Goal: Transaction & Acquisition: Register for event/course

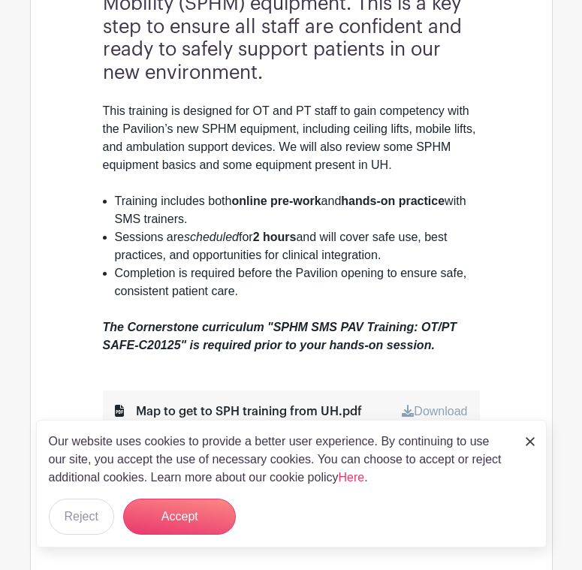
scroll to position [601, 0]
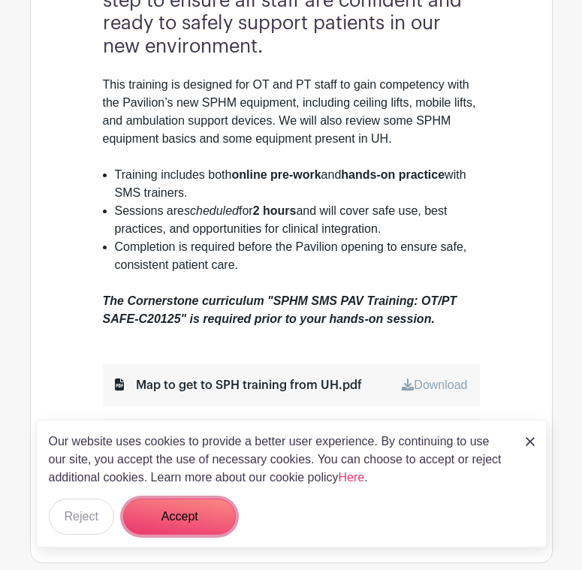
click at [179, 527] on button "Accept" at bounding box center [179, 517] width 113 height 36
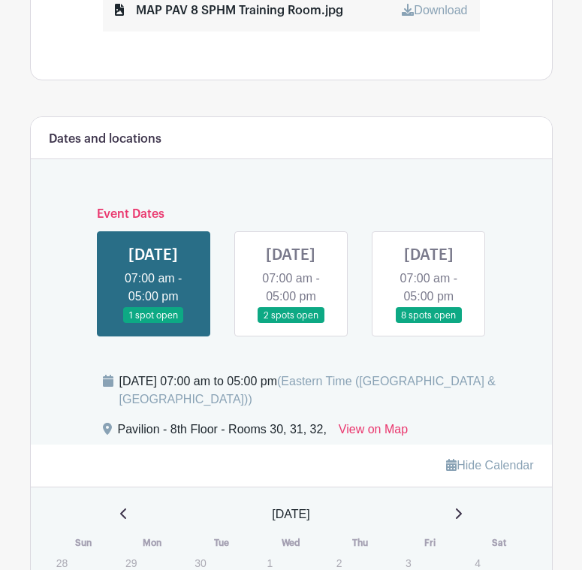
scroll to position [1127, 0]
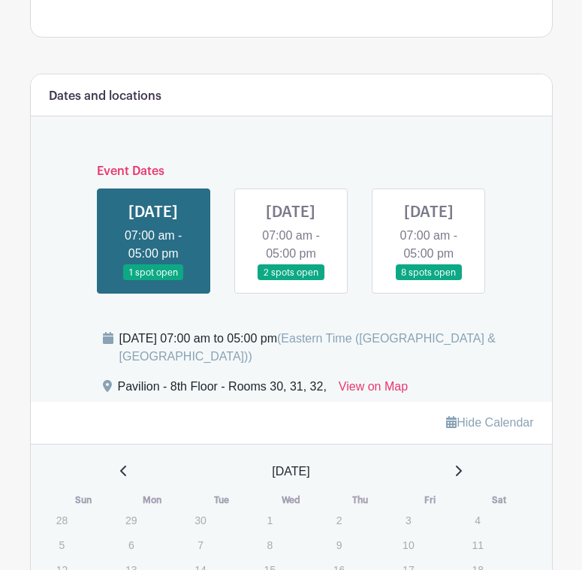
click at [153, 281] on link at bounding box center [153, 281] width 0 height 0
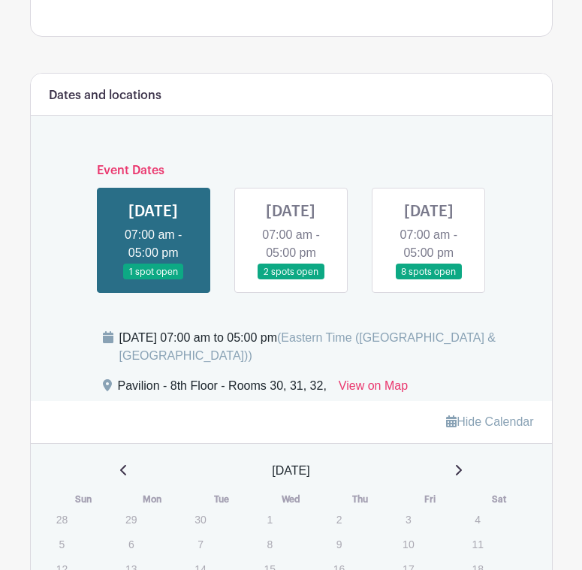
scroll to position [1127, 0]
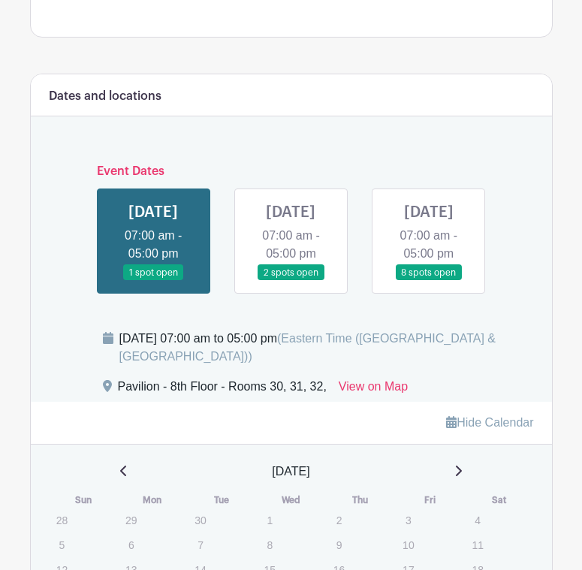
click at [153, 281] on link at bounding box center [153, 281] width 0 height 0
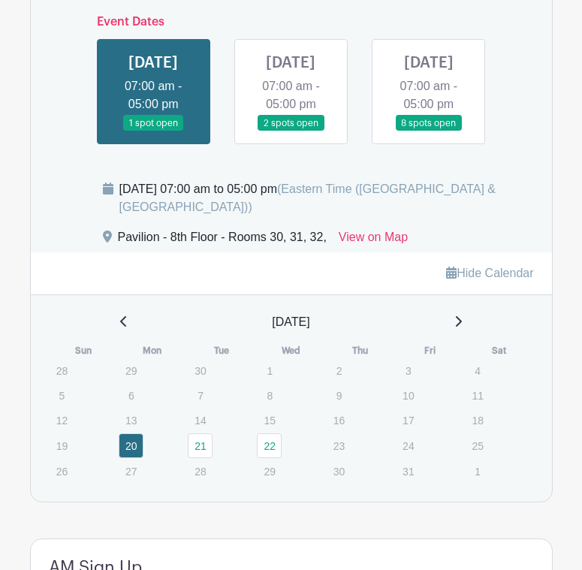
scroll to position [1277, 0]
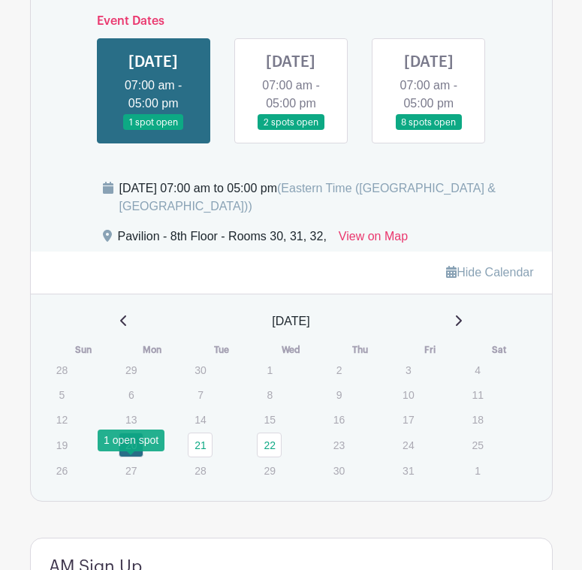
click at [133, 458] on link "20" at bounding box center [131, 445] width 25 height 25
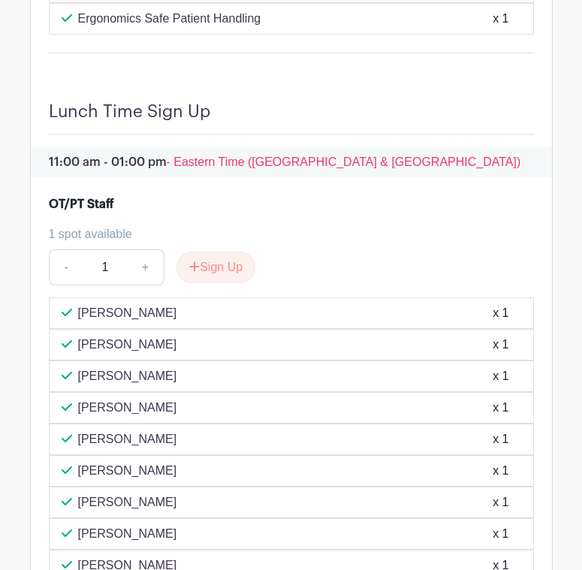
scroll to position [2479, 0]
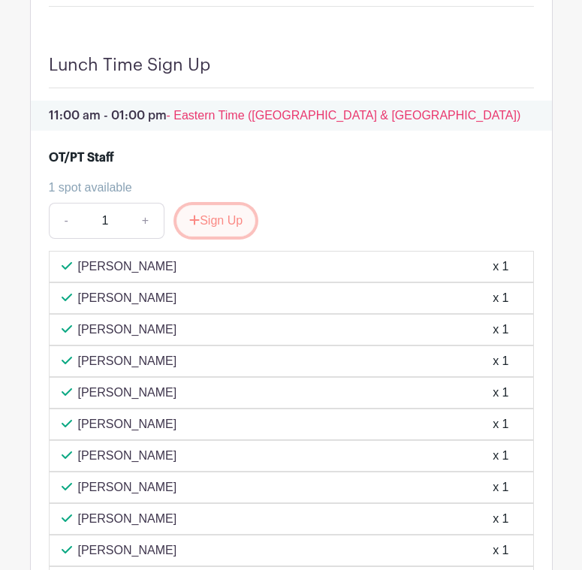
click at [218, 237] on button "Sign Up" at bounding box center [216, 221] width 79 height 32
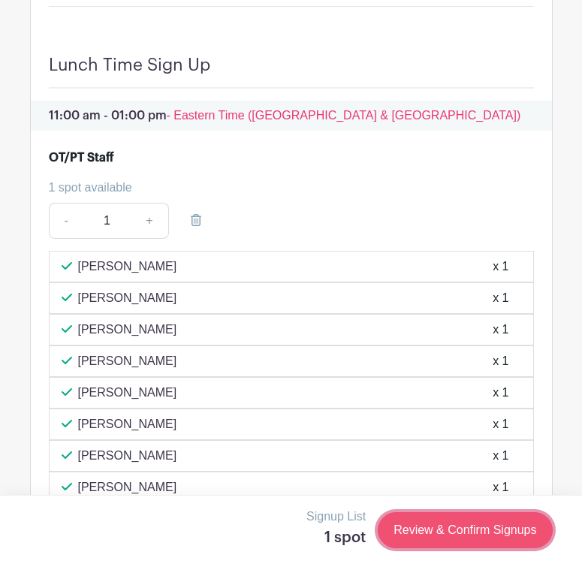
click at [470, 532] on link "Review & Confirm Signups" at bounding box center [465, 530] width 174 height 36
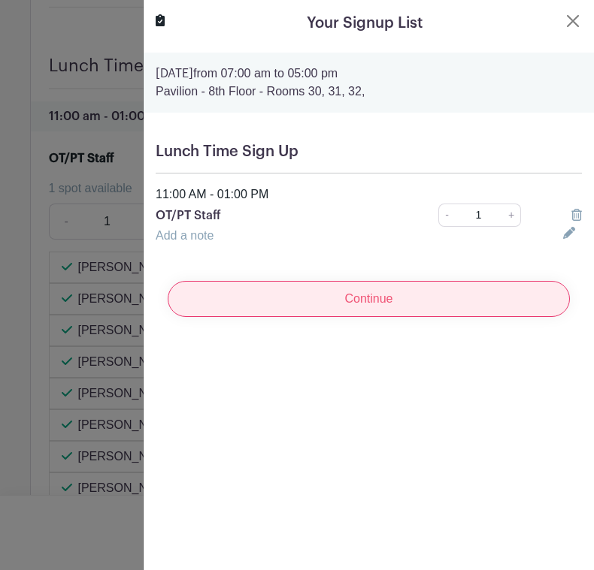
click at [385, 298] on input "Continue" at bounding box center [369, 299] width 402 height 36
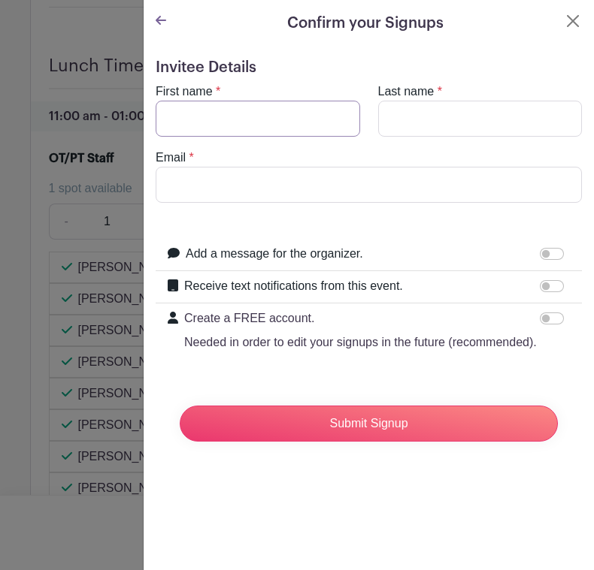
click at [213, 114] on input "First name" at bounding box center [258, 119] width 204 height 36
type input "[PERSON_NAME]"
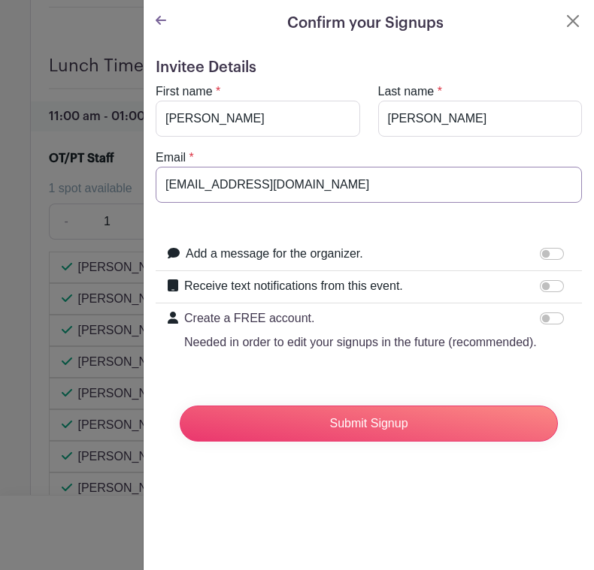
click at [258, 186] on input "[EMAIL_ADDRESS][DOMAIN_NAME]" at bounding box center [369, 185] width 426 height 36
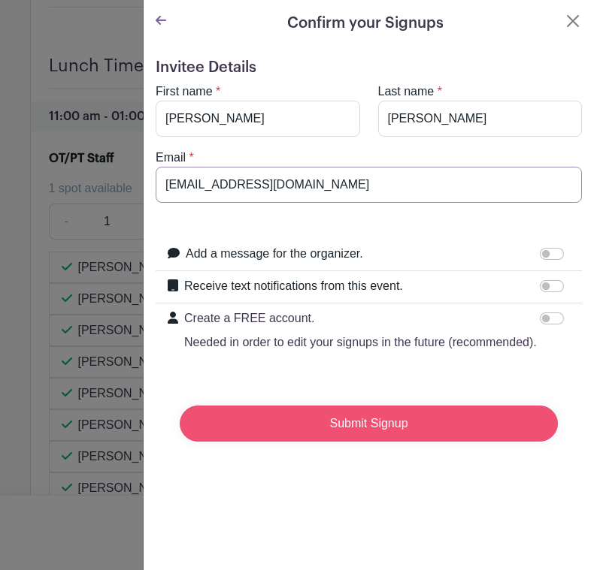
type input "[EMAIL_ADDRESS][DOMAIN_NAME]"
click at [344, 442] on input "Submit Signup" at bounding box center [369, 424] width 378 height 36
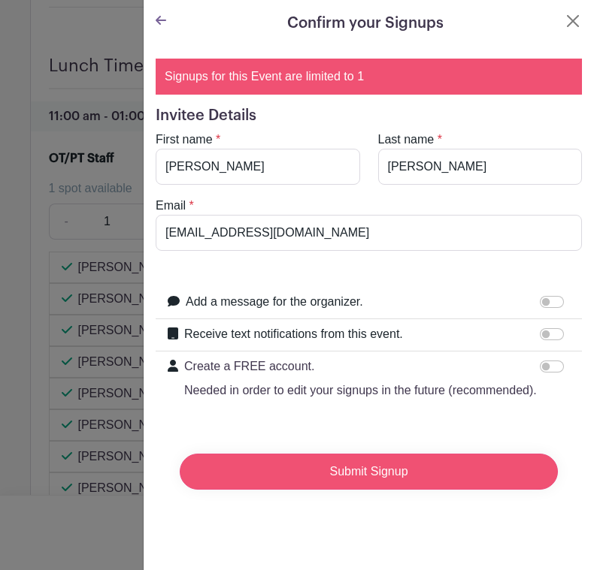
click at [358, 490] on input "Submit Signup" at bounding box center [369, 472] width 378 height 36
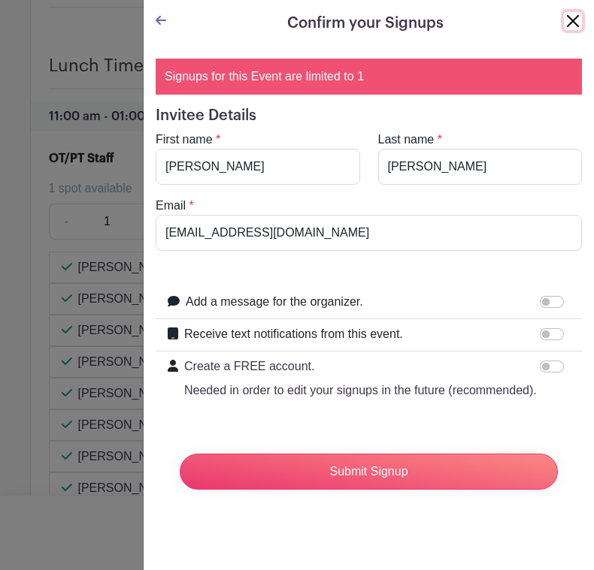
click at [563, 25] on button "Close" at bounding box center [572, 21] width 18 height 18
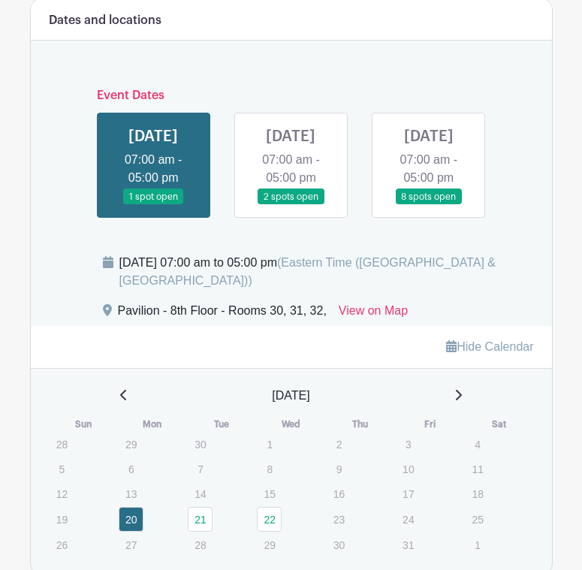
scroll to position [1127, 0]
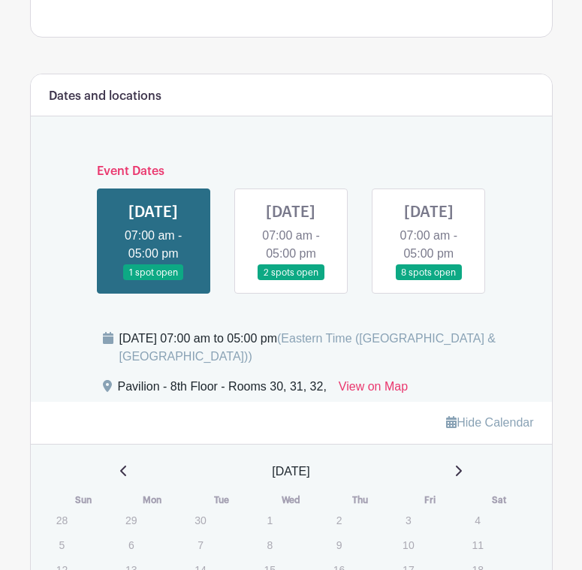
click at [291, 281] on link at bounding box center [291, 281] width 0 height 0
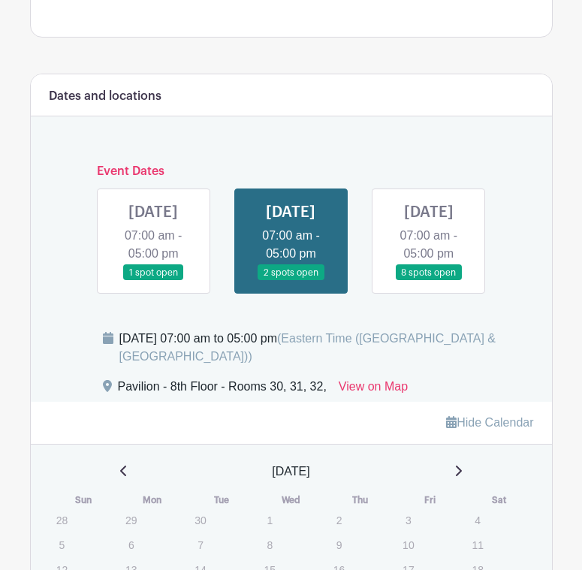
click at [291, 281] on link at bounding box center [291, 281] width 0 height 0
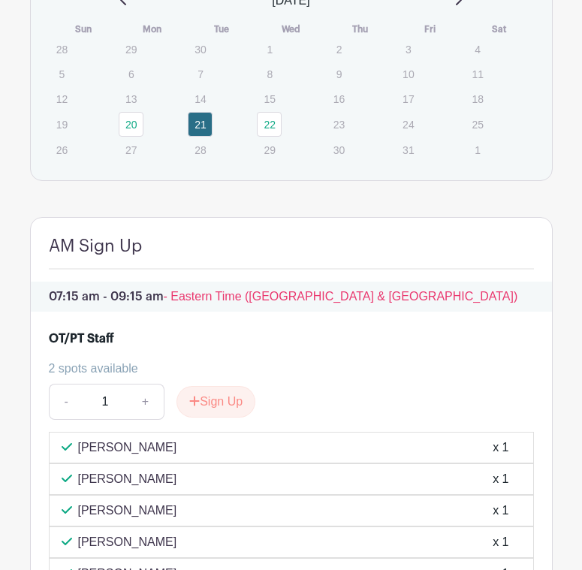
scroll to position [1803, 0]
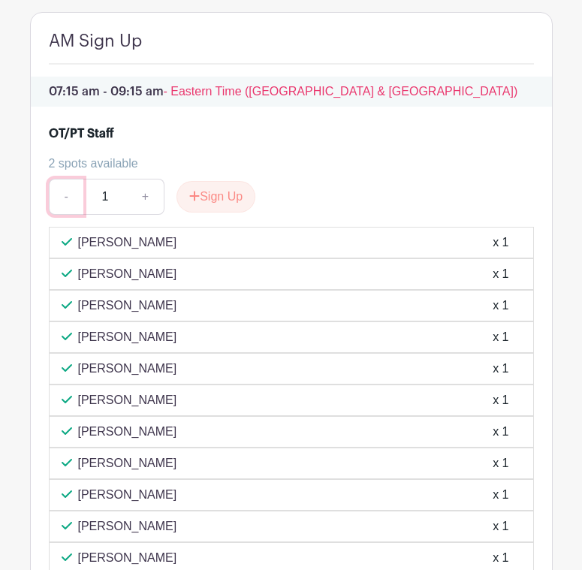
click at [68, 215] on link "-" at bounding box center [66, 197] width 35 height 36
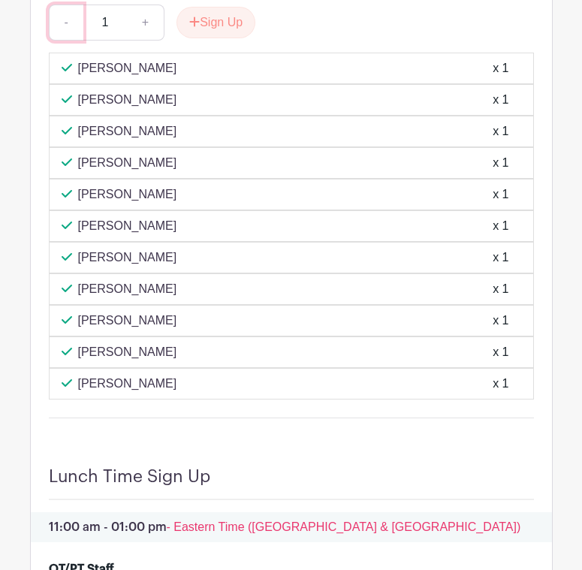
scroll to position [1953, 0]
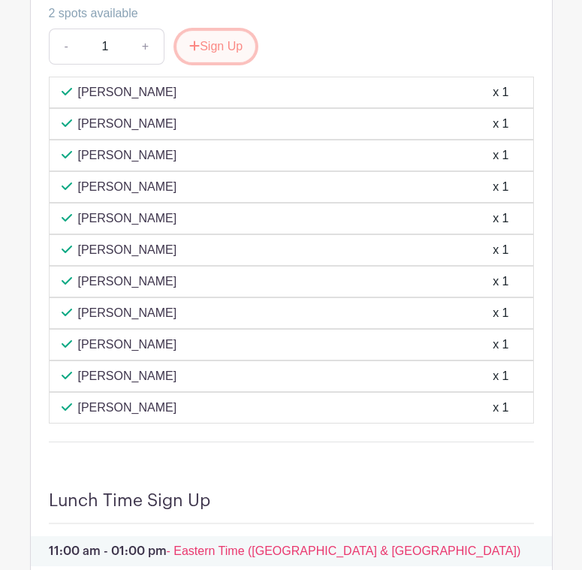
click at [228, 62] on button "Sign Up" at bounding box center [216, 47] width 79 height 32
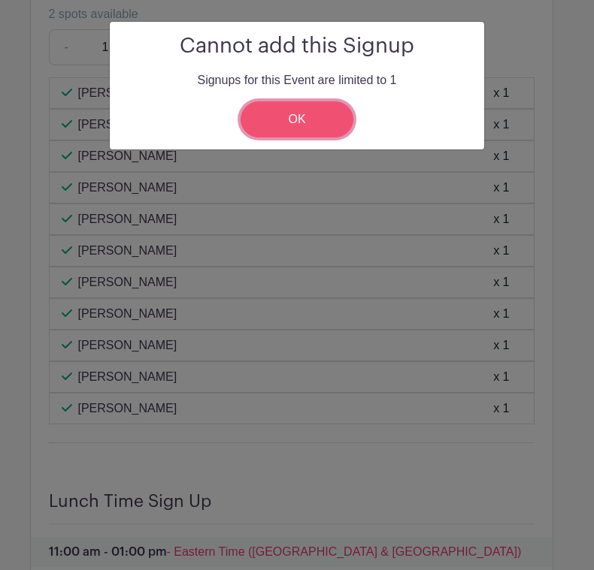
click at [270, 121] on link "OK" at bounding box center [296, 119] width 113 height 36
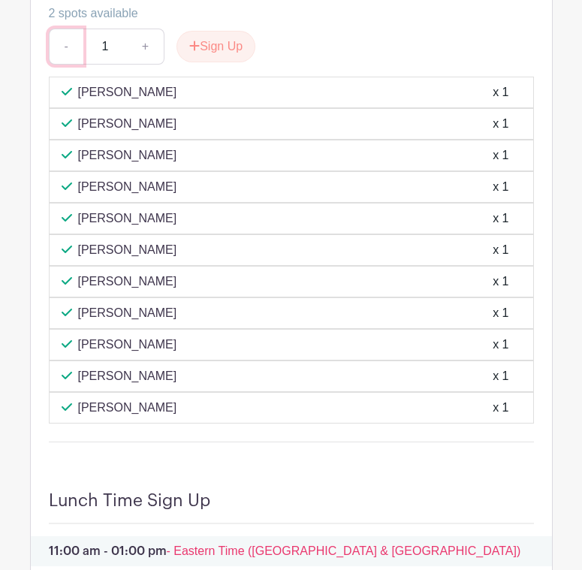
click at [68, 65] on link "-" at bounding box center [66, 47] width 35 height 36
drag, startPoint x: 104, startPoint y: 66, endPoint x: 119, endPoint y: 71, distance: 15.7
click at [104, 65] on input "1" at bounding box center [105, 47] width 45 height 36
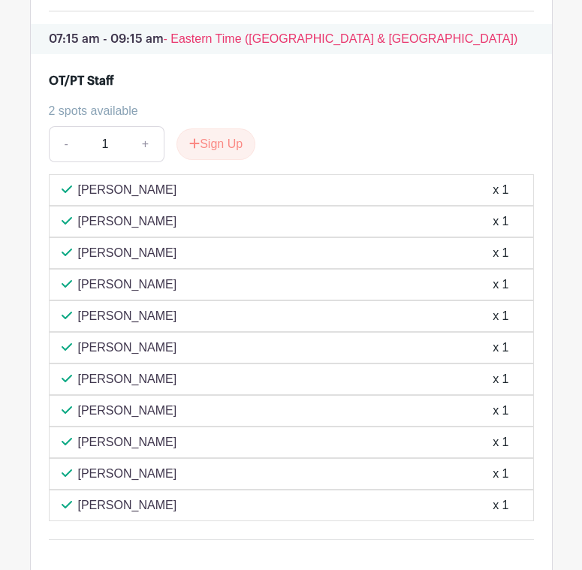
scroll to position [1878, 0]
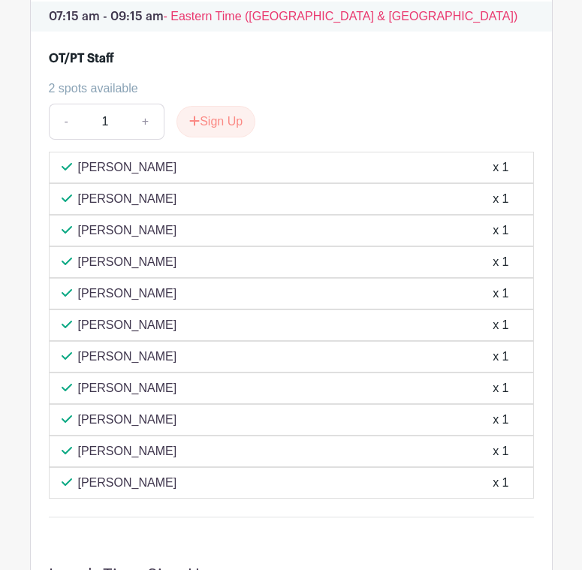
drag, startPoint x: 156, startPoint y: 284, endPoint x: 388, endPoint y: 313, distance: 234.0
click at [405, 334] on div "[PERSON_NAME] x 1" at bounding box center [291, 326] width 485 height 32
click at [220, 137] on button "Sign Up" at bounding box center [216, 122] width 79 height 32
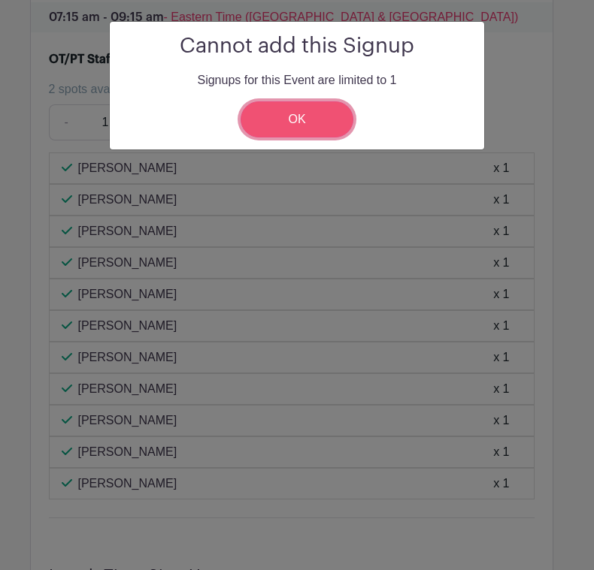
click at [267, 125] on link "OK" at bounding box center [296, 119] width 113 height 36
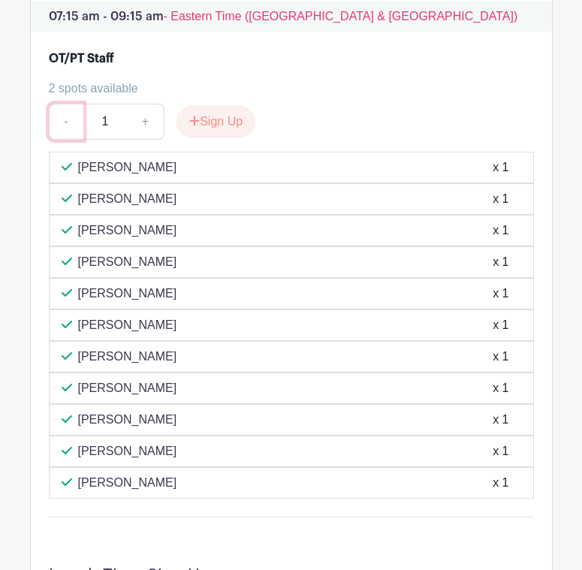
click at [65, 140] on link "-" at bounding box center [66, 122] width 35 height 36
click at [148, 140] on link "+" at bounding box center [146, 122] width 38 height 36
click at [65, 140] on link "-" at bounding box center [66, 122] width 35 height 36
click at [64, 140] on link "-" at bounding box center [66, 122] width 35 height 36
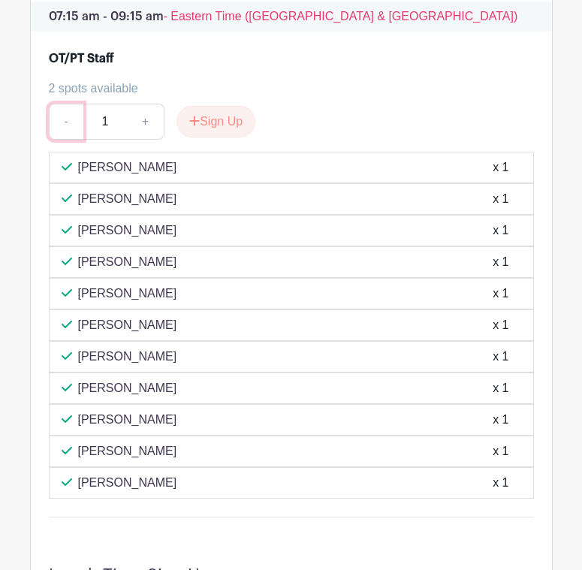
click at [64, 140] on link "-" at bounding box center [66, 122] width 35 height 36
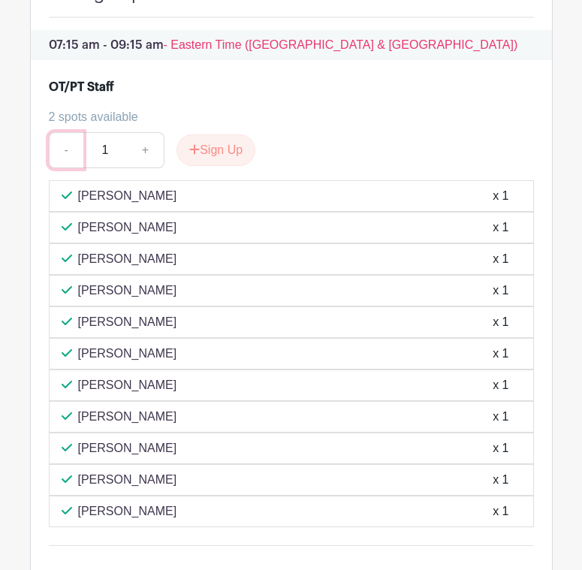
scroll to position [1859, 0]
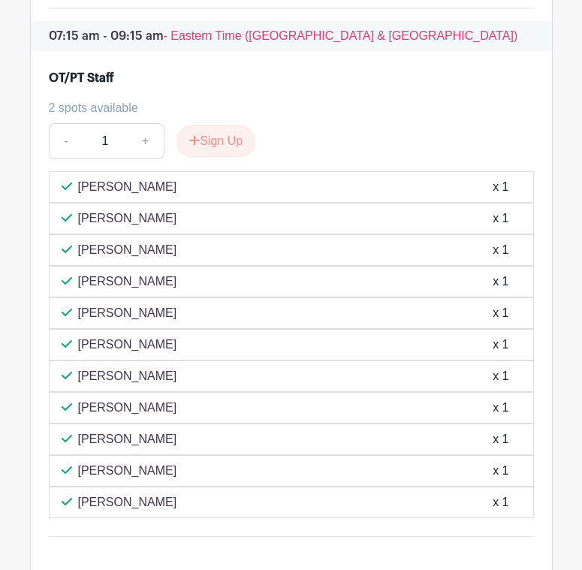
click at [121, 117] on div "2 spots available" at bounding box center [285, 108] width 473 height 18
click at [63, 287] on icon at bounding box center [67, 281] width 11 height 12
drag, startPoint x: 83, startPoint y: 300, endPoint x: 190, endPoint y: 317, distance: 108.8
click at [190, 298] on div "[PERSON_NAME] x 1" at bounding box center [291, 282] width 485 height 32
click at [190, 291] on div "[PERSON_NAME] x 1" at bounding box center [292, 282] width 460 height 18
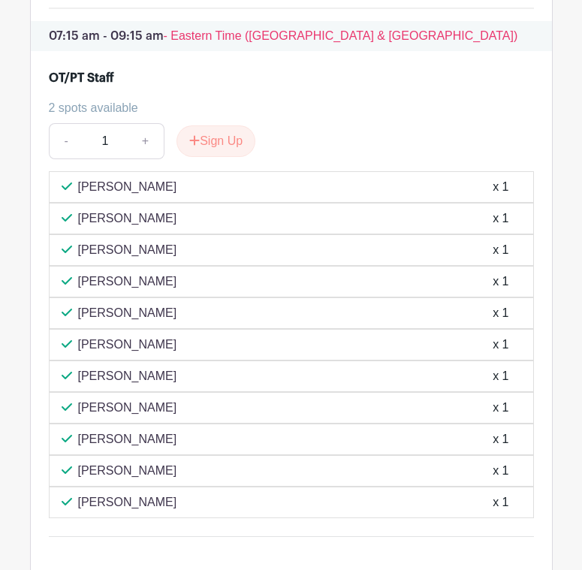
click at [500, 291] on div "x 1" at bounding box center [501, 282] width 16 height 18
click at [222, 157] on button "Sign Up" at bounding box center [216, 141] width 79 height 32
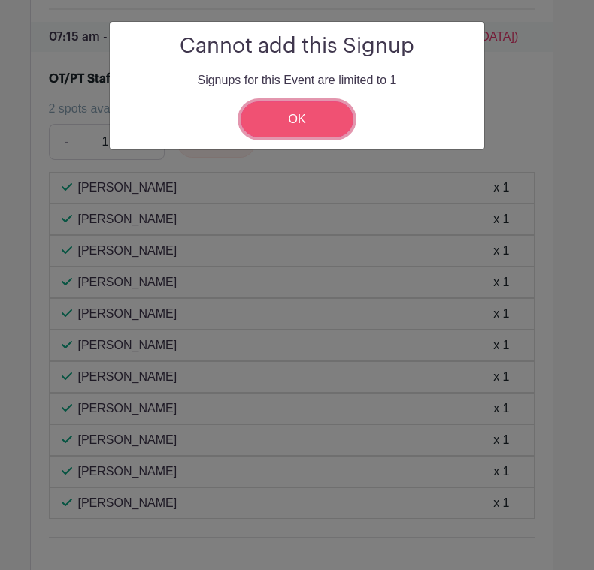
click at [259, 110] on link "OK" at bounding box center [296, 119] width 113 height 36
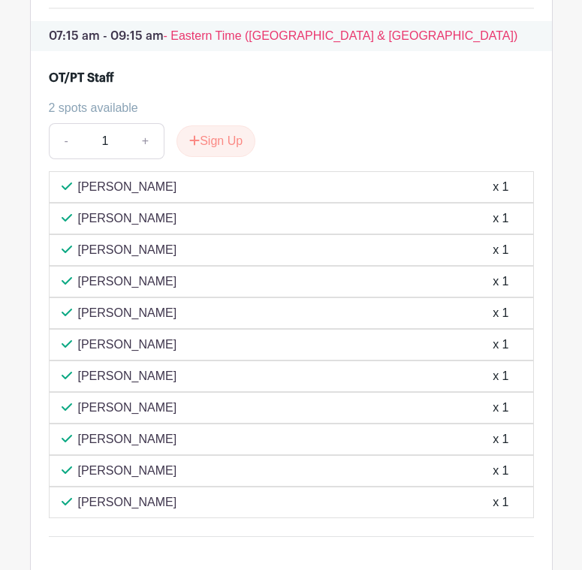
click at [84, 121] on div "OT/PT Staff 2 spots available - 1 + Sign Up" at bounding box center [291, 117] width 485 height 96
click at [86, 117] on div "2 spots available" at bounding box center [285, 108] width 473 height 18
click at [155, 159] on link "+" at bounding box center [146, 141] width 38 height 36
click at [62, 159] on link "-" at bounding box center [66, 141] width 35 height 36
type input "1"
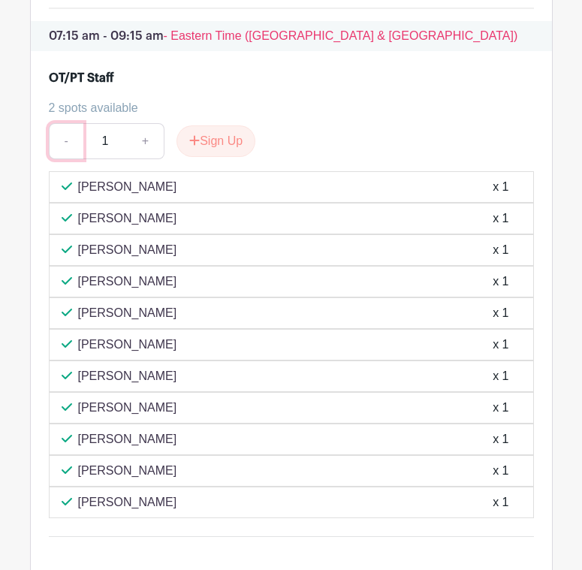
click at [62, 159] on link "-" at bounding box center [66, 141] width 35 height 36
click at [405, 159] on div "- 1 + Sign Up" at bounding box center [291, 141] width 485 height 36
click at [222, 157] on button "Sign Up" at bounding box center [216, 141] width 79 height 32
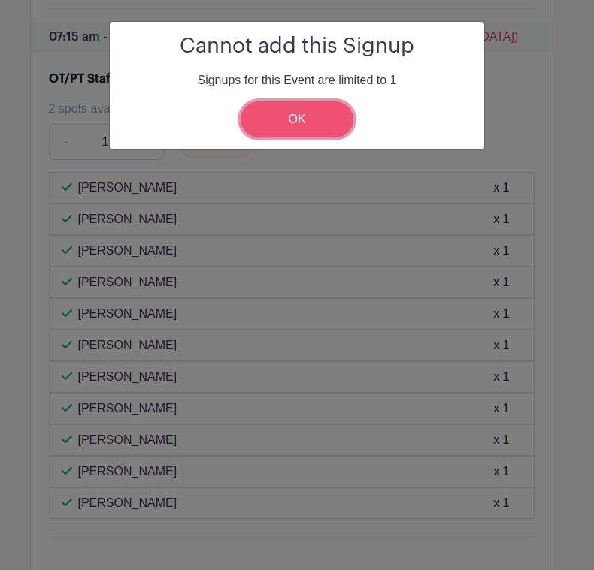
click at [264, 121] on link "OK" at bounding box center [296, 119] width 113 height 36
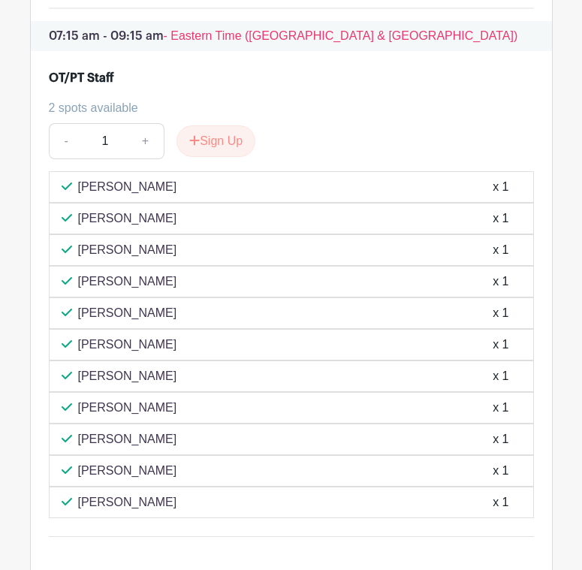
drag, startPoint x: 122, startPoint y: 293, endPoint x: 126, endPoint y: 304, distance: 12.1
drag, startPoint x: 126, startPoint y: 304, endPoint x: 69, endPoint y: 304, distance: 57.1
click at [66, 287] on icon at bounding box center [67, 281] width 11 height 12
click at [110, 291] on p "[PERSON_NAME]" at bounding box center [127, 282] width 99 height 18
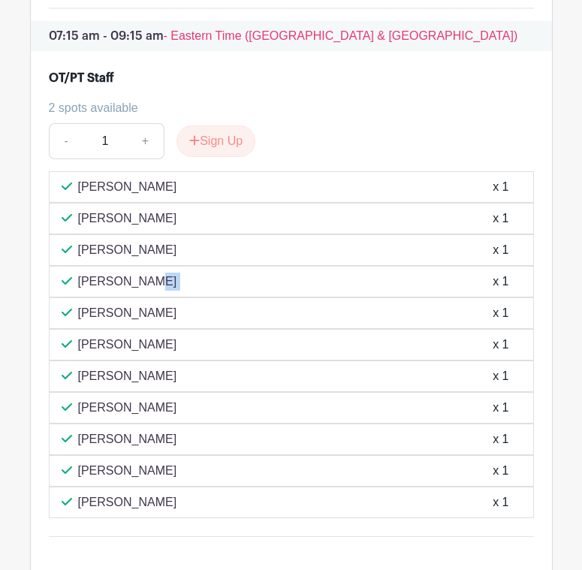
click at [110, 291] on p "[PERSON_NAME]" at bounding box center [127, 282] width 99 height 18
drag, startPoint x: 110, startPoint y: 306, endPoint x: 331, endPoint y: 168, distance: 260.2
click at [331, 159] on div "- 1 + Sign Up" at bounding box center [291, 141] width 485 height 36
click at [63, 159] on link "-" at bounding box center [66, 141] width 35 height 36
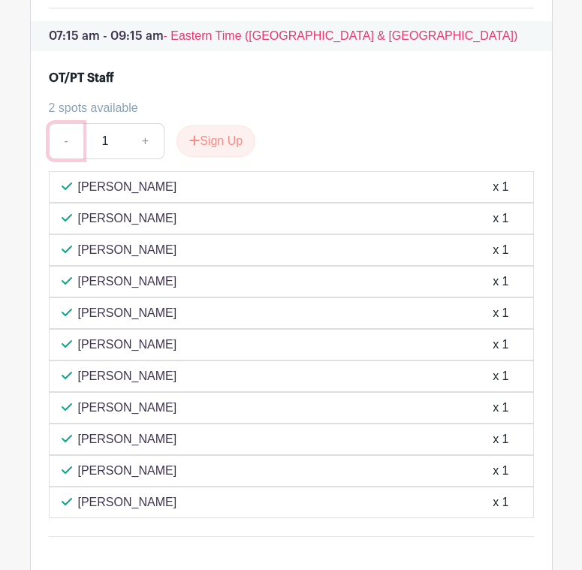
click at [63, 159] on link "-" at bounding box center [66, 141] width 35 height 36
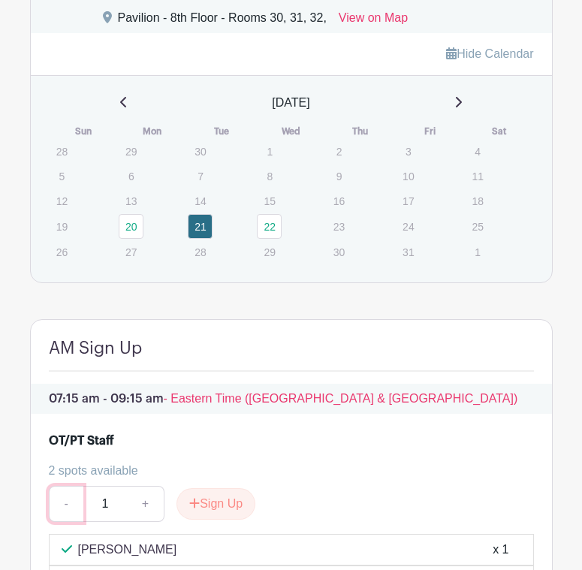
scroll to position [1483, 0]
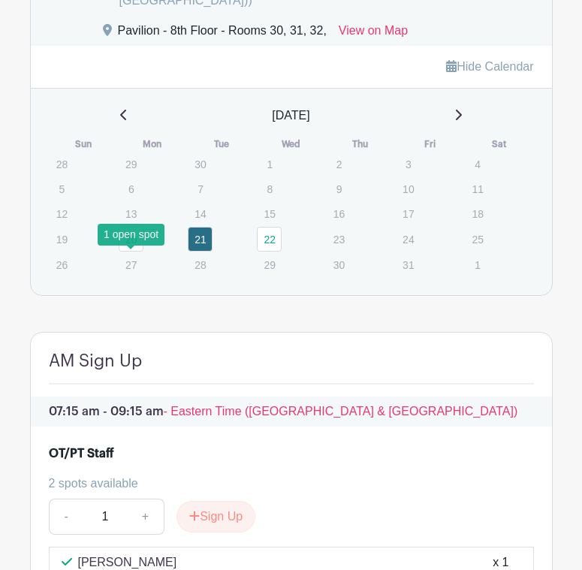
click at [133, 252] on link "20" at bounding box center [131, 239] width 25 height 25
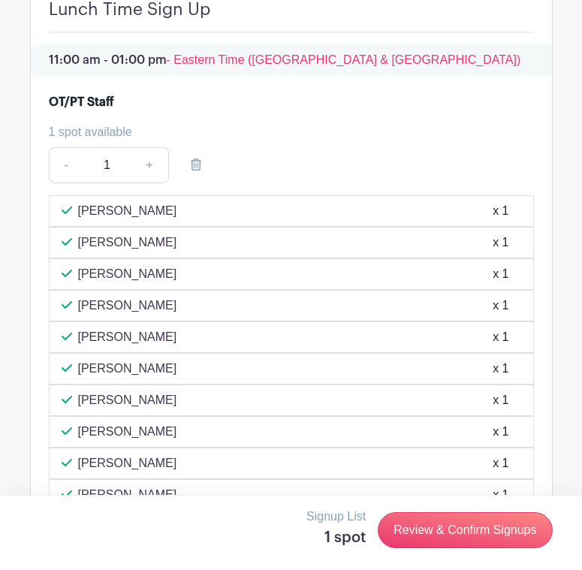
scroll to position [2610, 0]
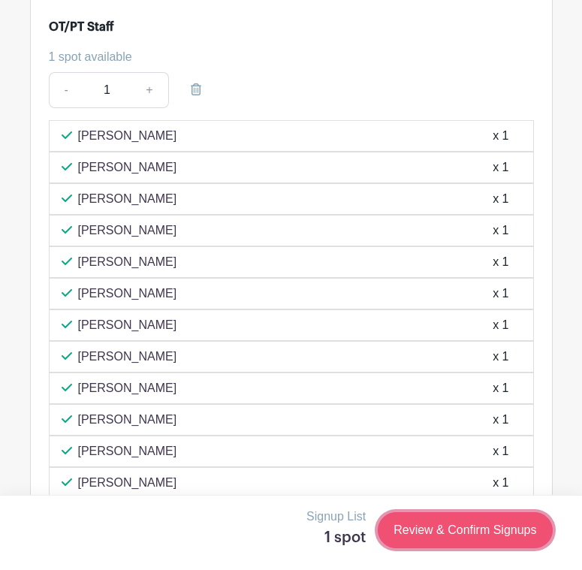
click at [436, 526] on link "Review & Confirm Signups" at bounding box center [465, 530] width 174 height 36
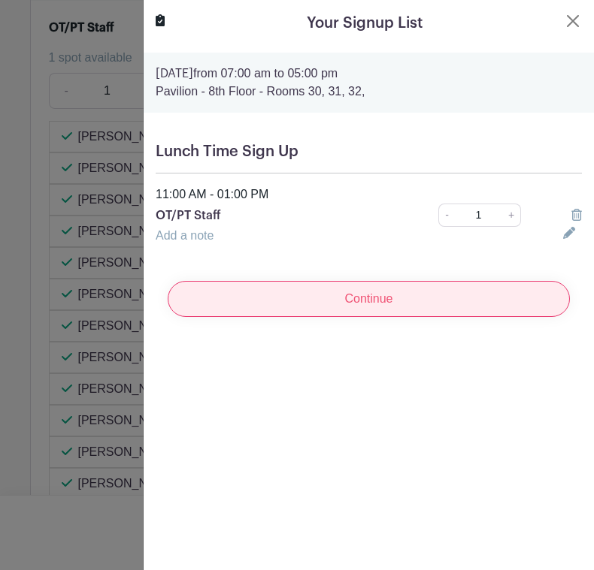
click at [341, 298] on input "Continue" at bounding box center [369, 299] width 402 height 36
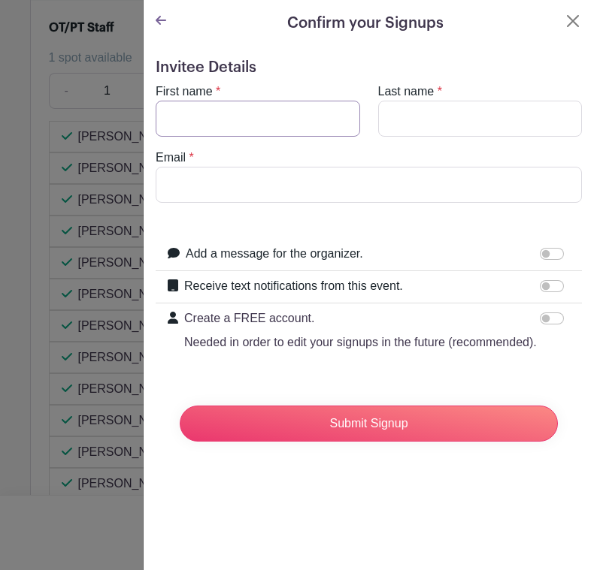
click at [207, 131] on input "First name" at bounding box center [258, 119] width 204 height 36
type input "m"
type input "[PERSON_NAME]"
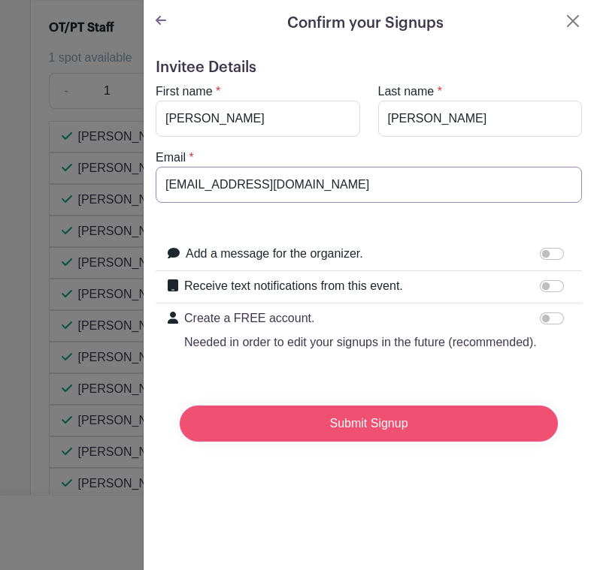
type input "[EMAIL_ADDRESS][DOMAIN_NAME]"
click at [344, 442] on input "Submit Signup" at bounding box center [369, 424] width 378 height 36
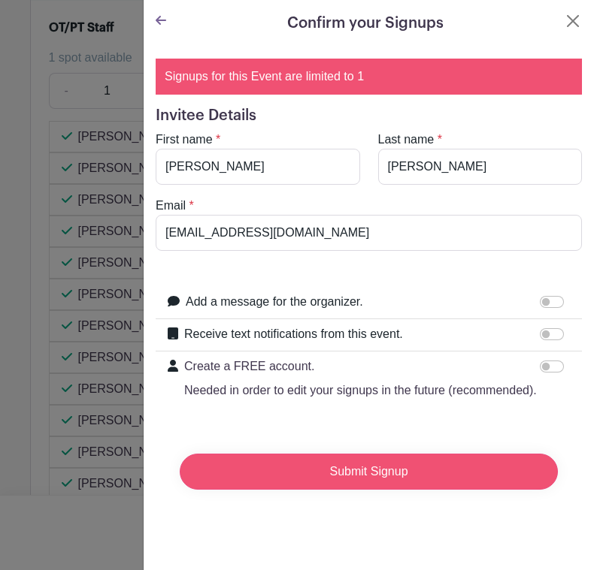
click at [410, 487] on input "Submit Signup" at bounding box center [369, 472] width 378 height 36
click at [352, 490] on input "Submit Signup" at bounding box center [369, 472] width 378 height 36
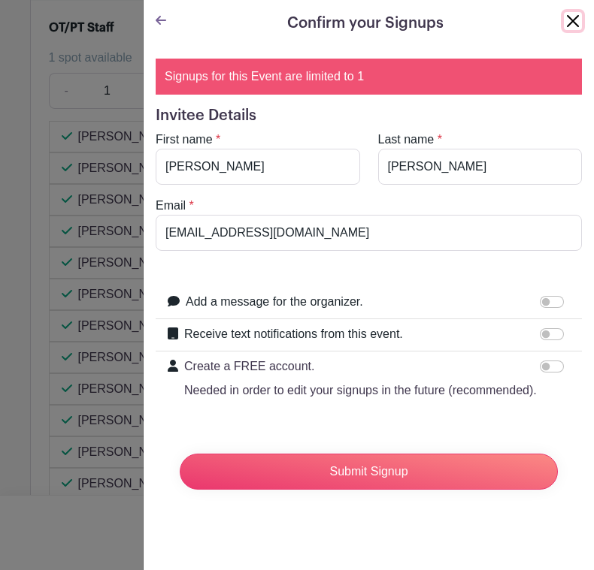
click at [563, 26] on button "Close" at bounding box center [572, 21] width 18 height 18
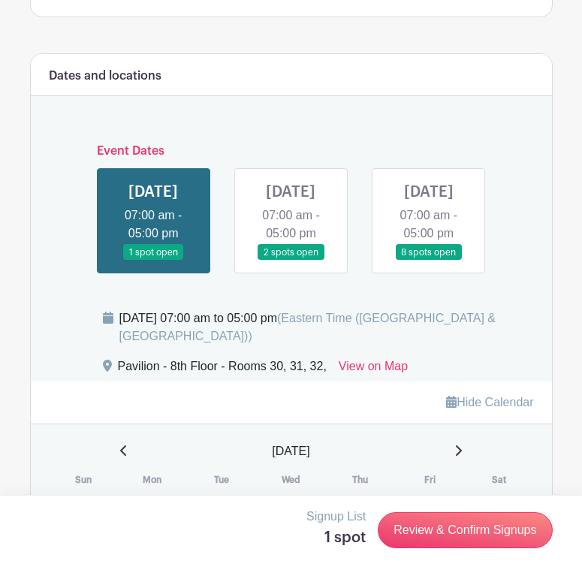
scroll to position [1127, 0]
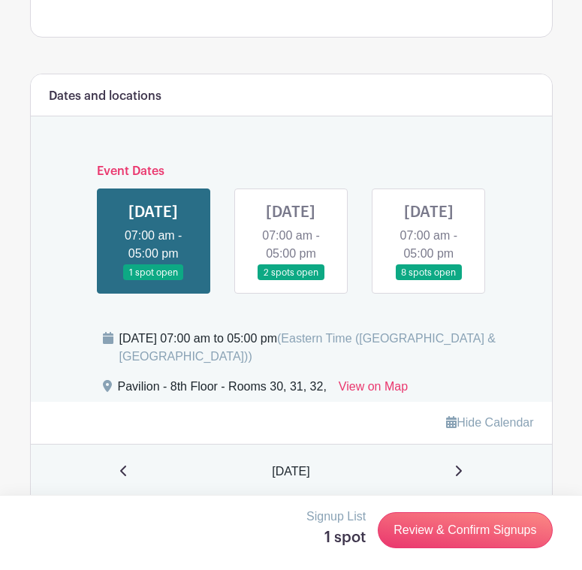
click at [291, 281] on link at bounding box center [291, 281] width 0 height 0
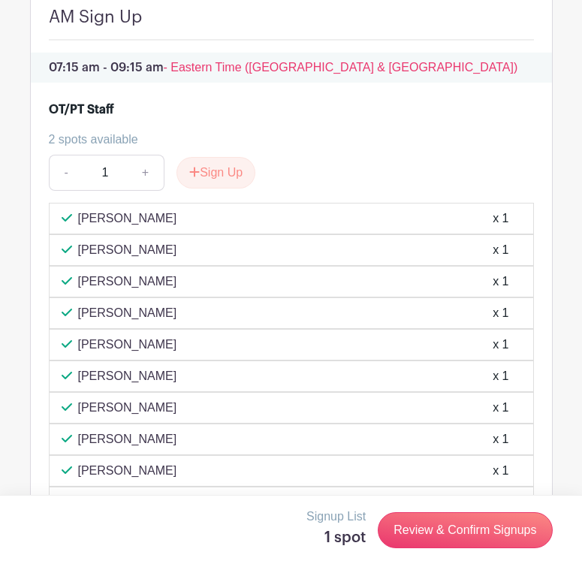
scroll to position [1803, 0]
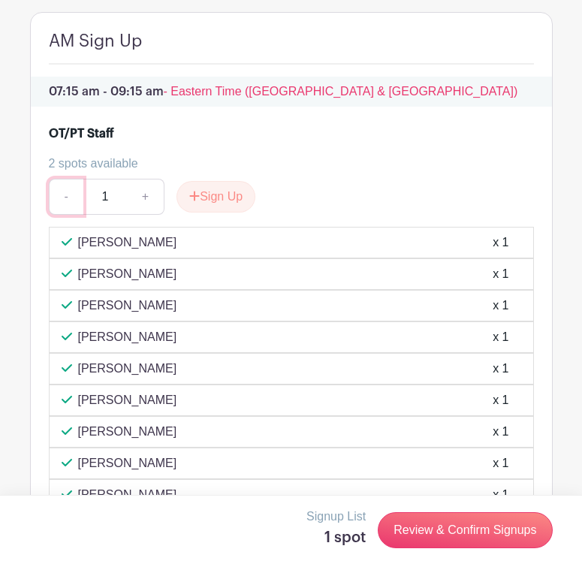
click at [71, 215] on link "-" at bounding box center [66, 197] width 35 height 36
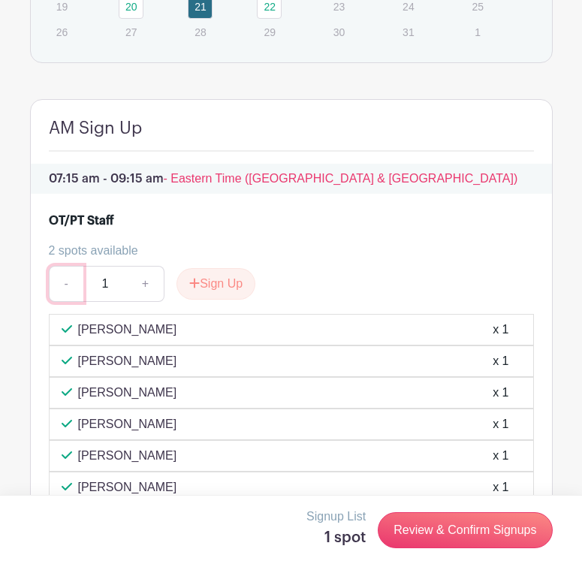
scroll to position [1708, 0]
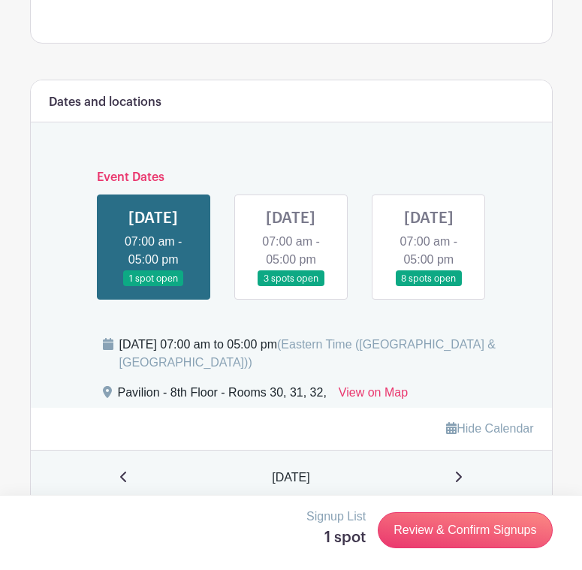
scroll to position [1127, 0]
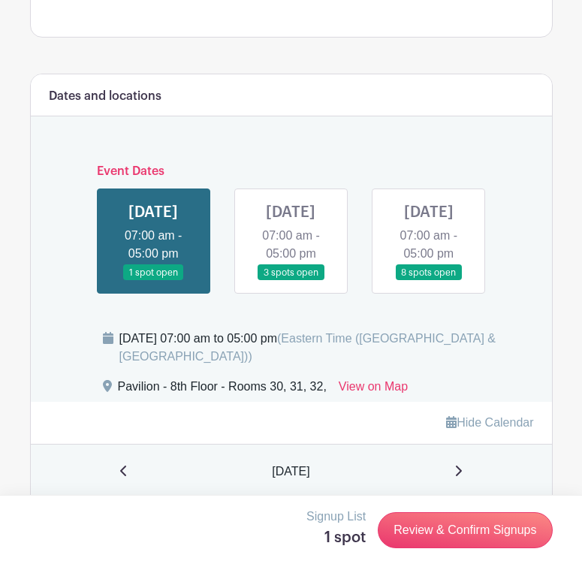
click at [153, 281] on link at bounding box center [153, 281] width 0 height 0
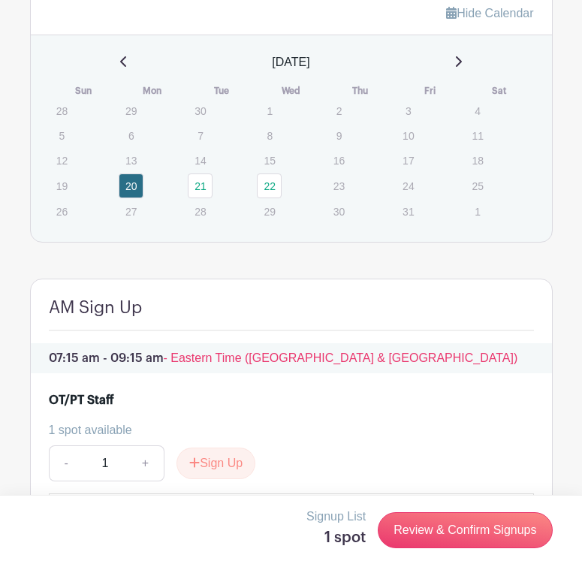
scroll to position [1352, 0]
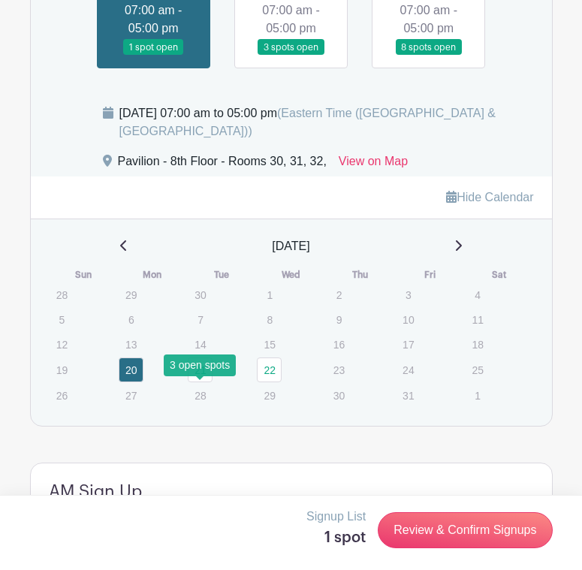
click at [201, 382] on link "21" at bounding box center [200, 370] width 25 height 25
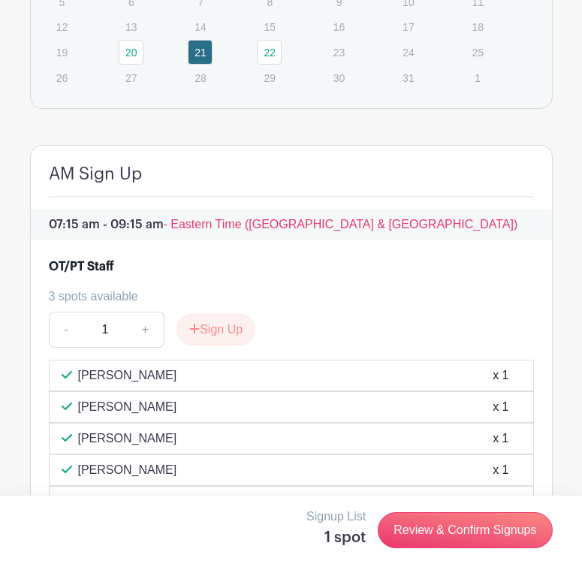
scroll to position [1503, 0]
